Goal: Use online tool/utility: Utilize a website feature to perform a specific function

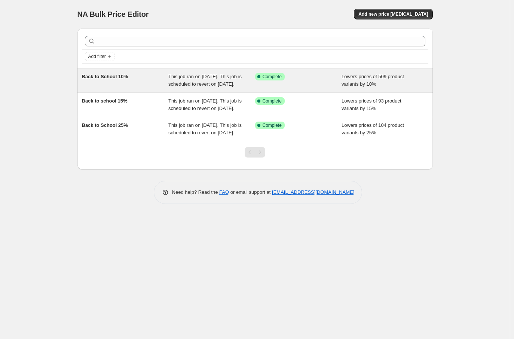
click at [202, 81] on span "This job ran on August 15, 2025. This job is scheduled to revert on August 25, …" at bounding box center [204, 80] width 73 height 13
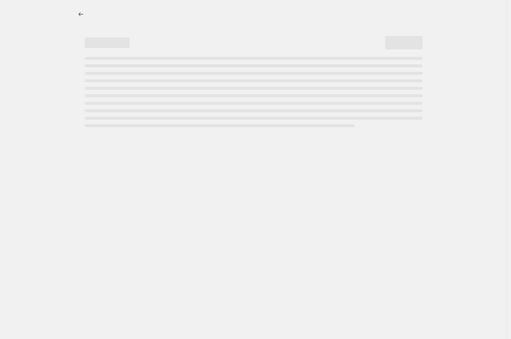
select select "percentage"
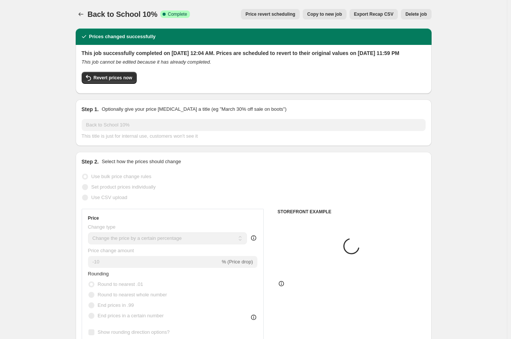
select select "collection"
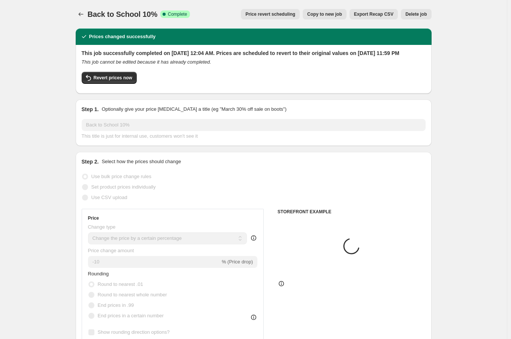
select select "collection"
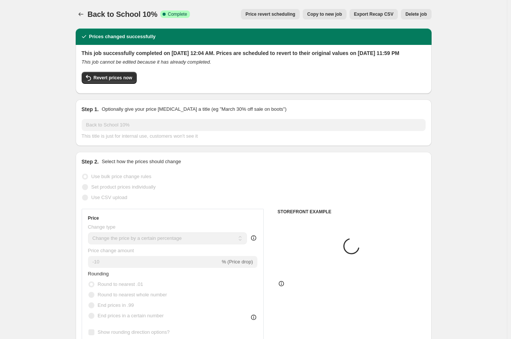
select select "collection"
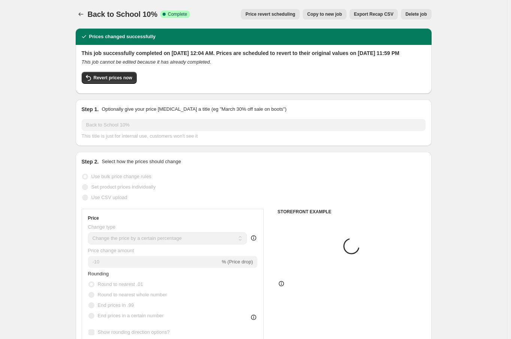
select select "collection"
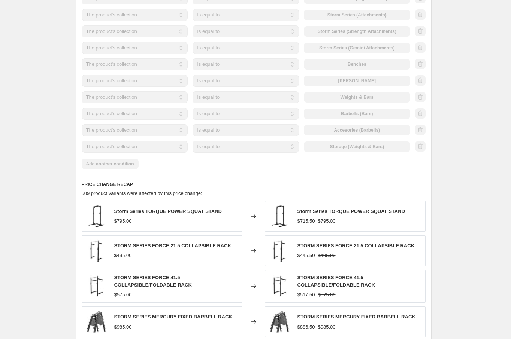
scroll to position [677, 0]
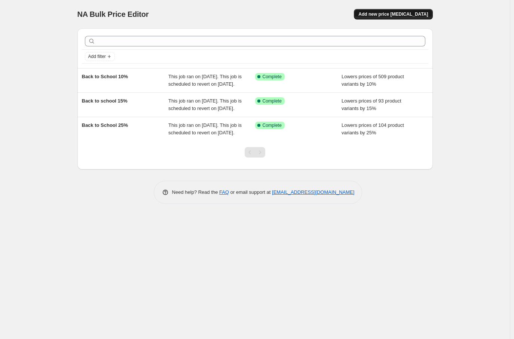
click at [399, 12] on span "Add new price [MEDICAL_DATA]" at bounding box center [394, 14] width 70 height 6
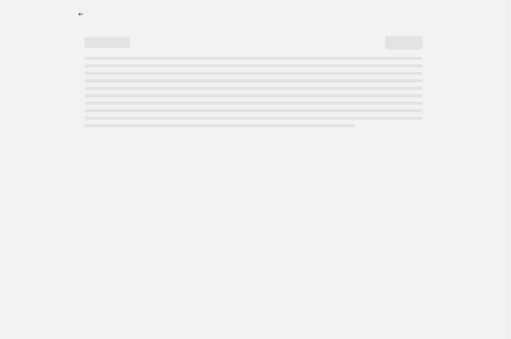
select select "percentage"
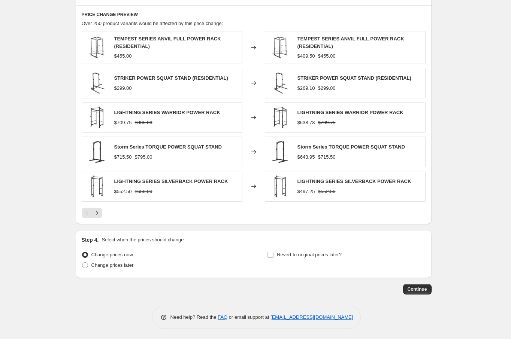
scroll to position [410, 0]
click at [273, 255] on input "Revert to original prices later?" at bounding box center [270, 255] width 6 height 6
checkbox input "true"
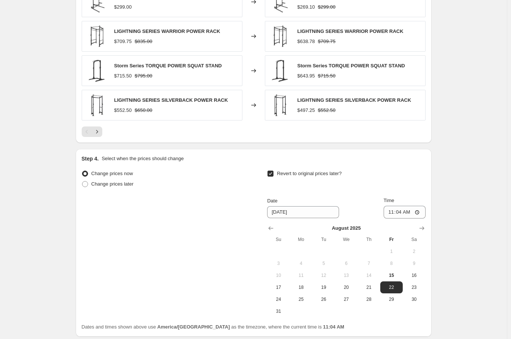
scroll to position [485, 0]
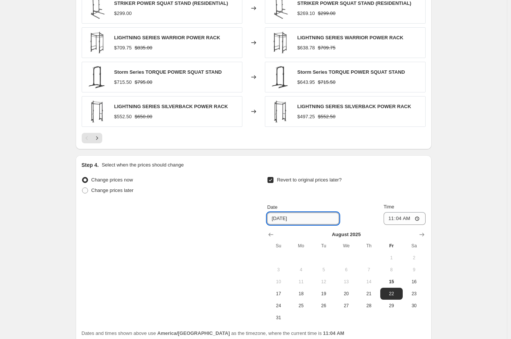
click at [283, 216] on input "[DATE]" at bounding box center [303, 219] width 72 height 12
type input "[DATE]"
click at [393, 217] on input "11:04" at bounding box center [404, 218] width 42 height 13
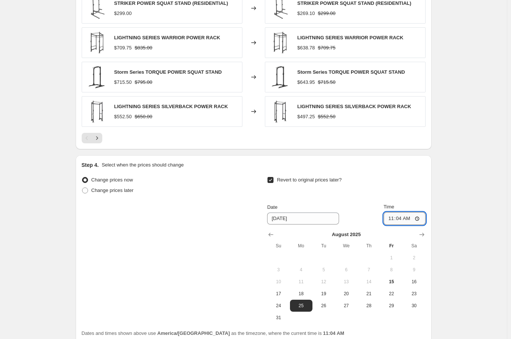
click at [398, 216] on input "11:04" at bounding box center [404, 218] width 42 height 13
type input "23:59"
click at [425, 162] on div "Step 4. Select when the prices should change" at bounding box center [254, 164] width 344 height 7
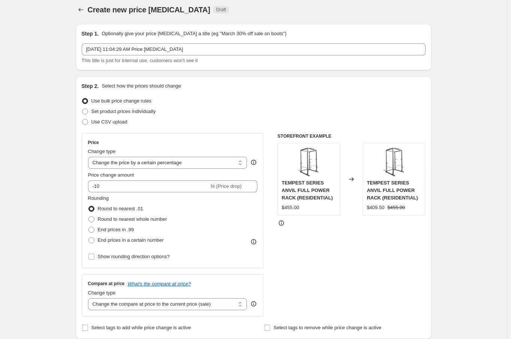
scroll to position [0, 0]
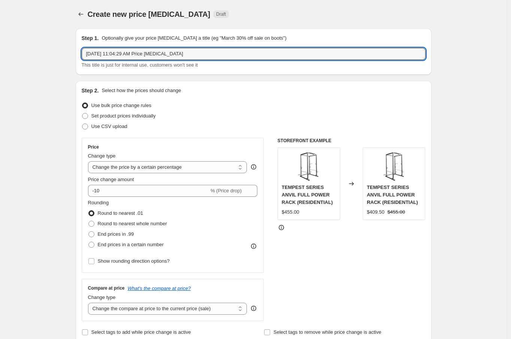
drag, startPoint x: 200, startPoint y: 53, endPoint x: 82, endPoint y: 60, distance: 118.1
click at [82, 60] on div "Step 1. Optionally give your price [MEDICAL_DATA] a title (eg "March 30% off sa…" at bounding box center [254, 51] width 356 height 46
type input "Back to School 10% forgoten"
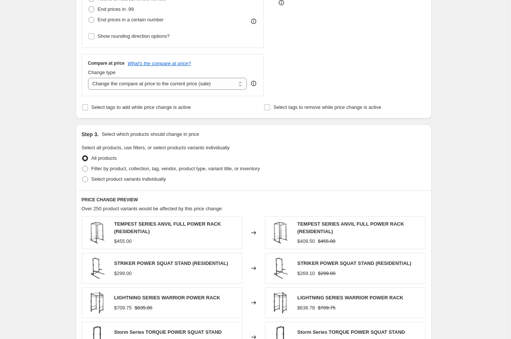
scroll to position [225, 0]
click at [90, 167] on label "Filter by product, collection, tag, vendor, product type, variant title, or inv…" at bounding box center [171, 169] width 178 height 10
click at [82, 167] on input "Filter by product, collection, tag, vendor, product type, variant title, or inv…" at bounding box center [82, 166] width 0 height 0
radio input "true"
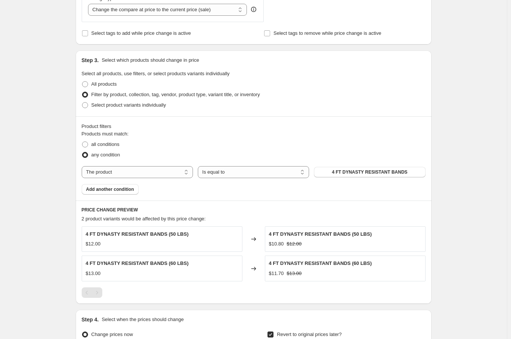
scroll to position [300, 0]
click at [365, 173] on span "4 FT DYNASTY RESISTANT BANDS" at bounding box center [370, 172] width 76 height 6
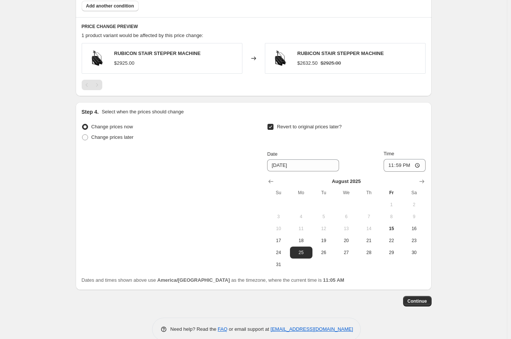
scroll to position [495, 0]
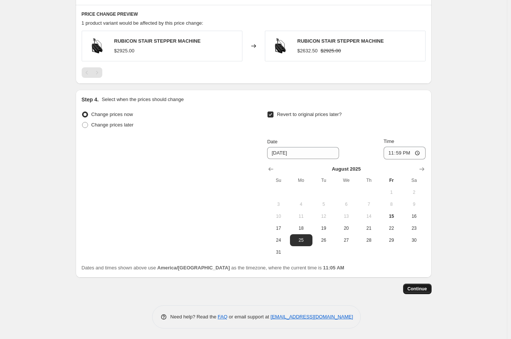
click at [418, 288] on span "Continue" at bounding box center [416, 289] width 19 height 6
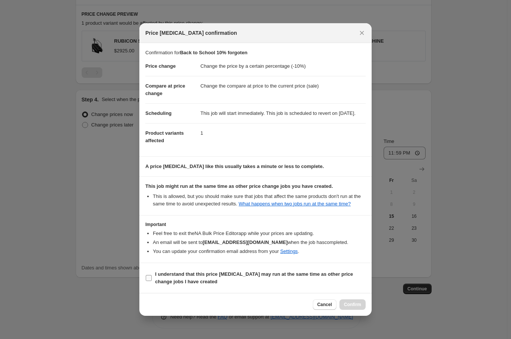
click at [162, 285] on b "I understand that this price [MEDICAL_DATA] may run at the same time as other p…" at bounding box center [254, 277] width 198 height 13
click at [152, 281] on input "I understand that this price [MEDICAL_DATA] may run at the same time as other p…" at bounding box center [149, 278] width 6 height 6
checkbox input "true"
click at [350, 308] on span "Confirm" at bounding box center [352, 305] width 17 height 6
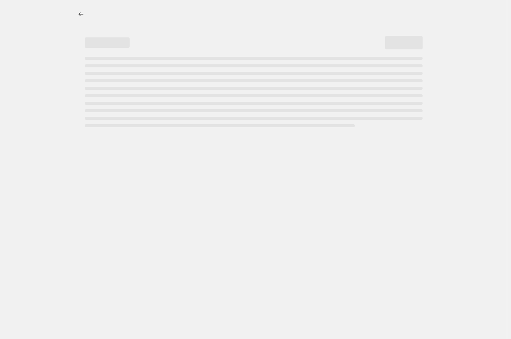
select select "percentage"
